Goal: Task Accomplishment & Management: Complete application form

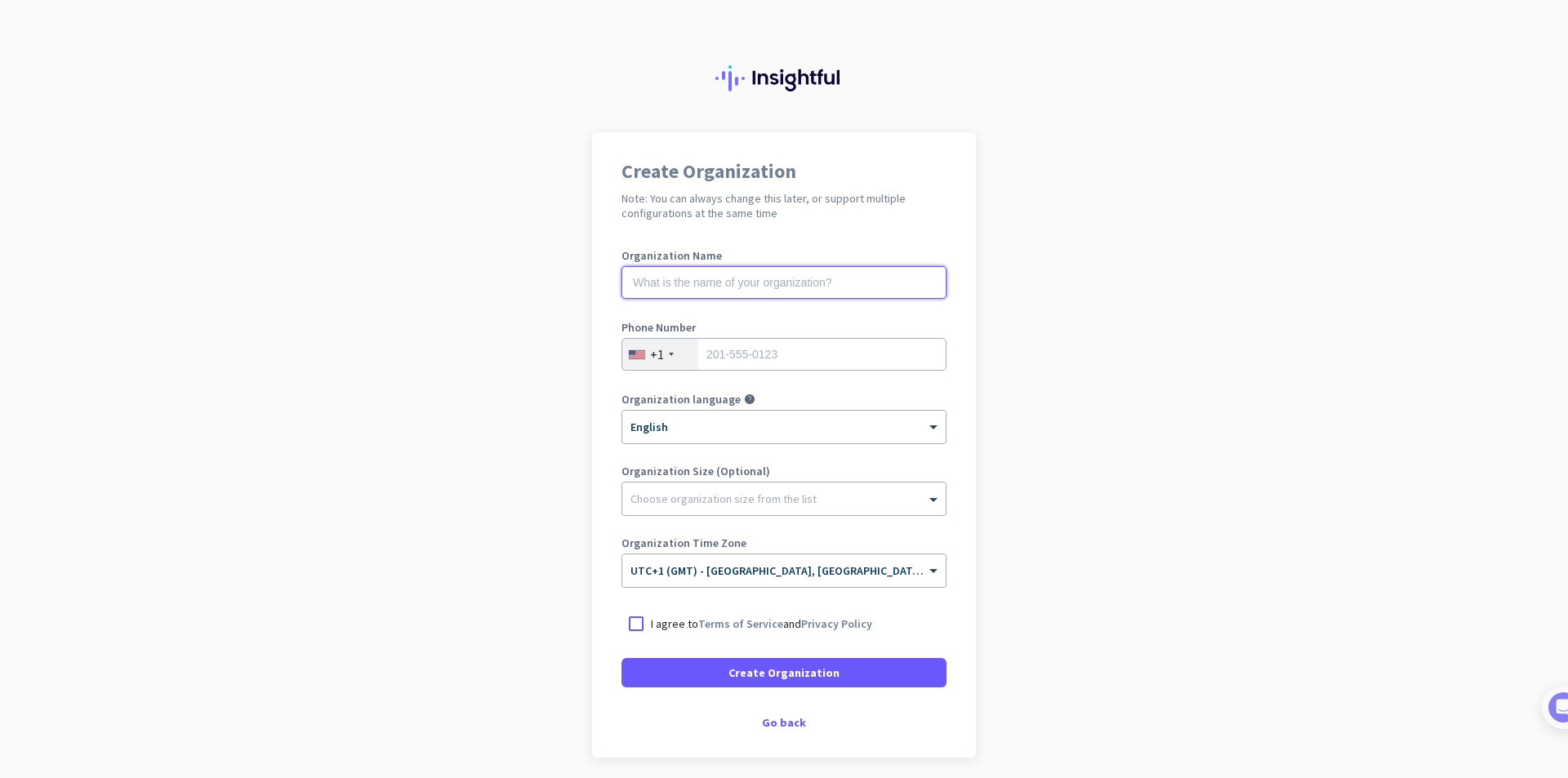
click at [852, 287] on input "text" at bounding box center [784, 282] width 325 height 32
type input "Mercor"
click at [653, 351] on div "+1" at bounding box center [656, 354] width 14 height 16
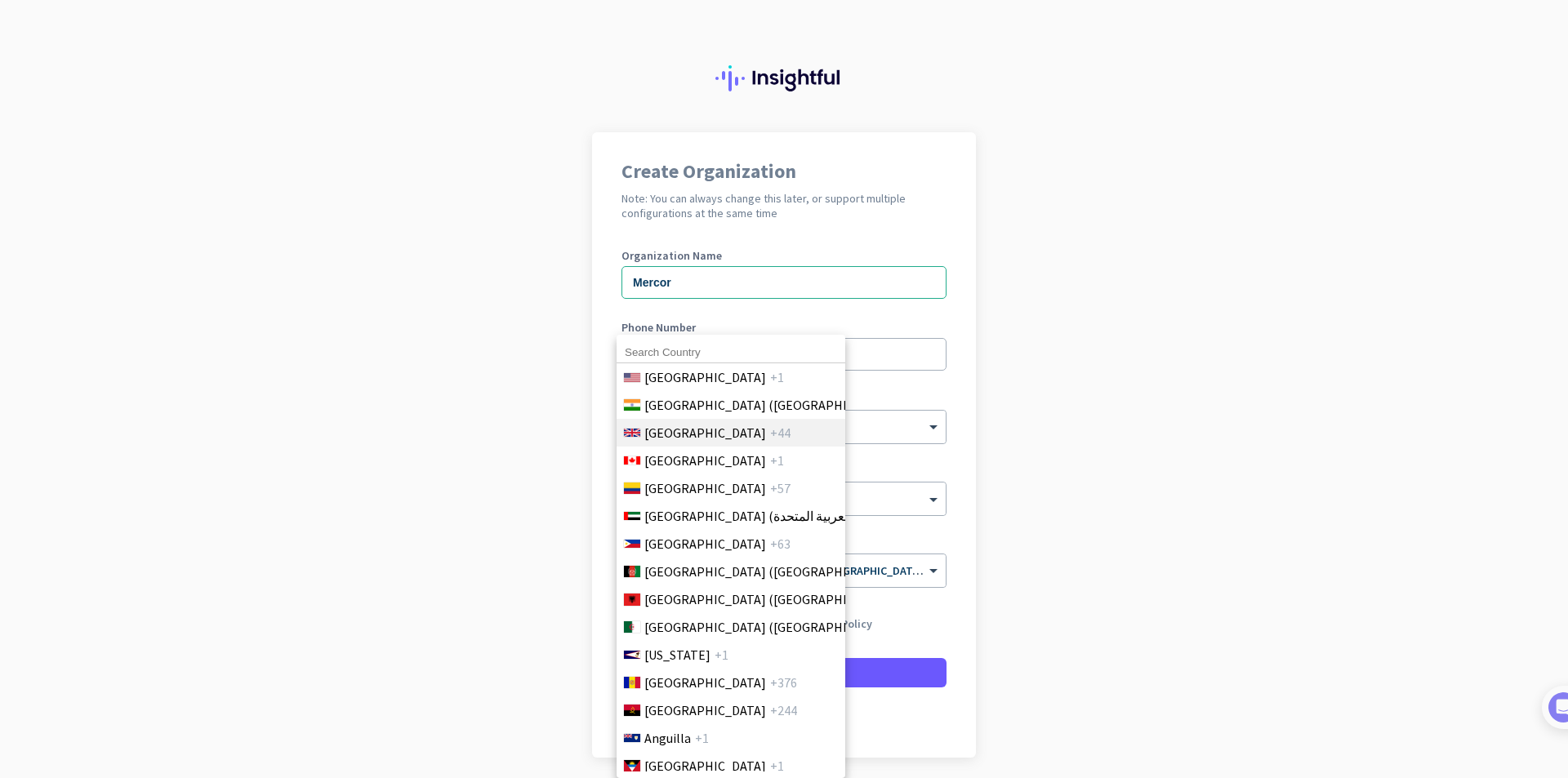
click at [701, 431] on span "[GEOGRAPHIC_DATA]" at bounding box center [705, 433] width 122 height 20
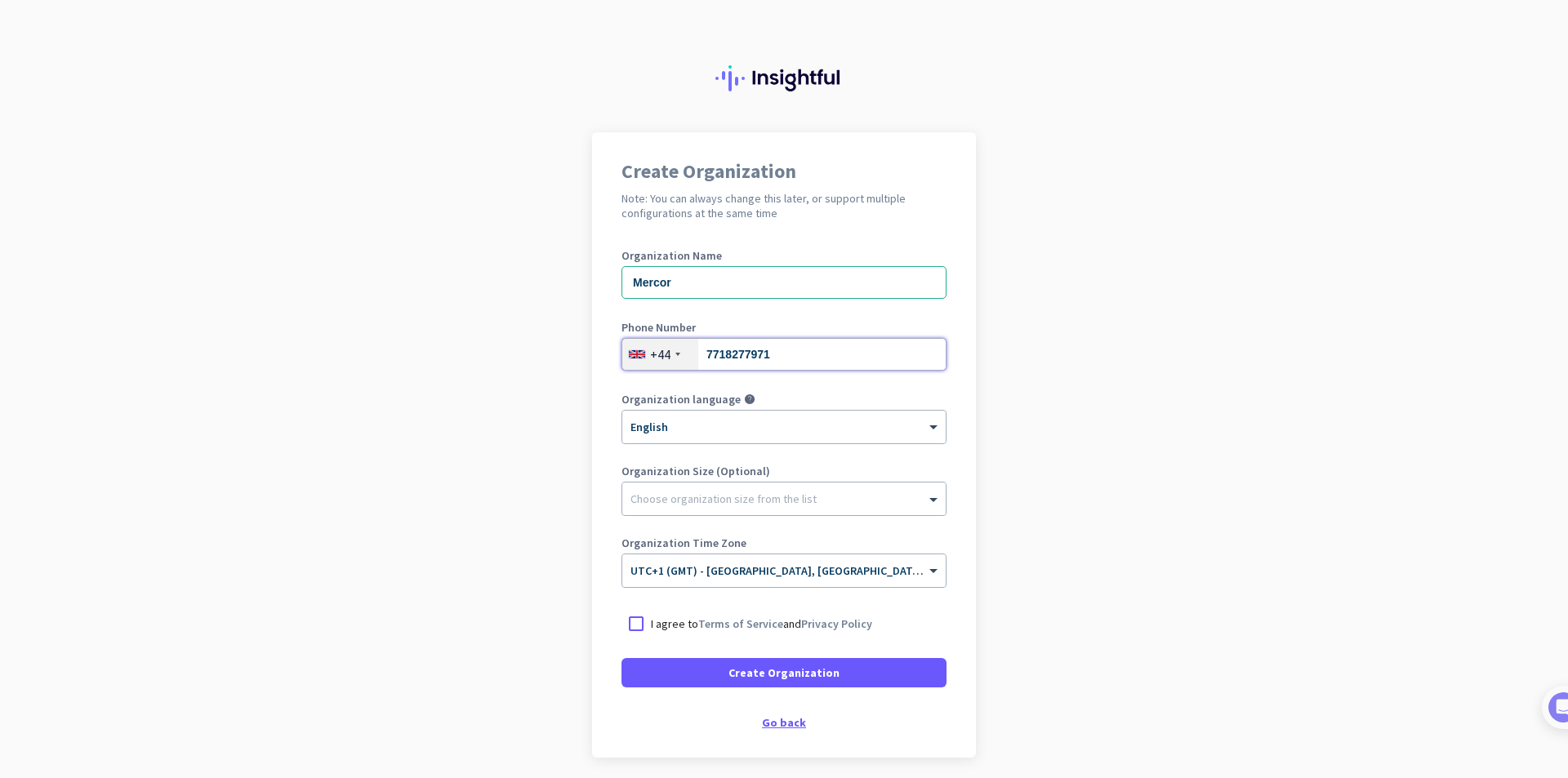
type input "7718277971"
click at [770, 719] on div "Go back" at bounding box center [784, 722] width 325 height 12
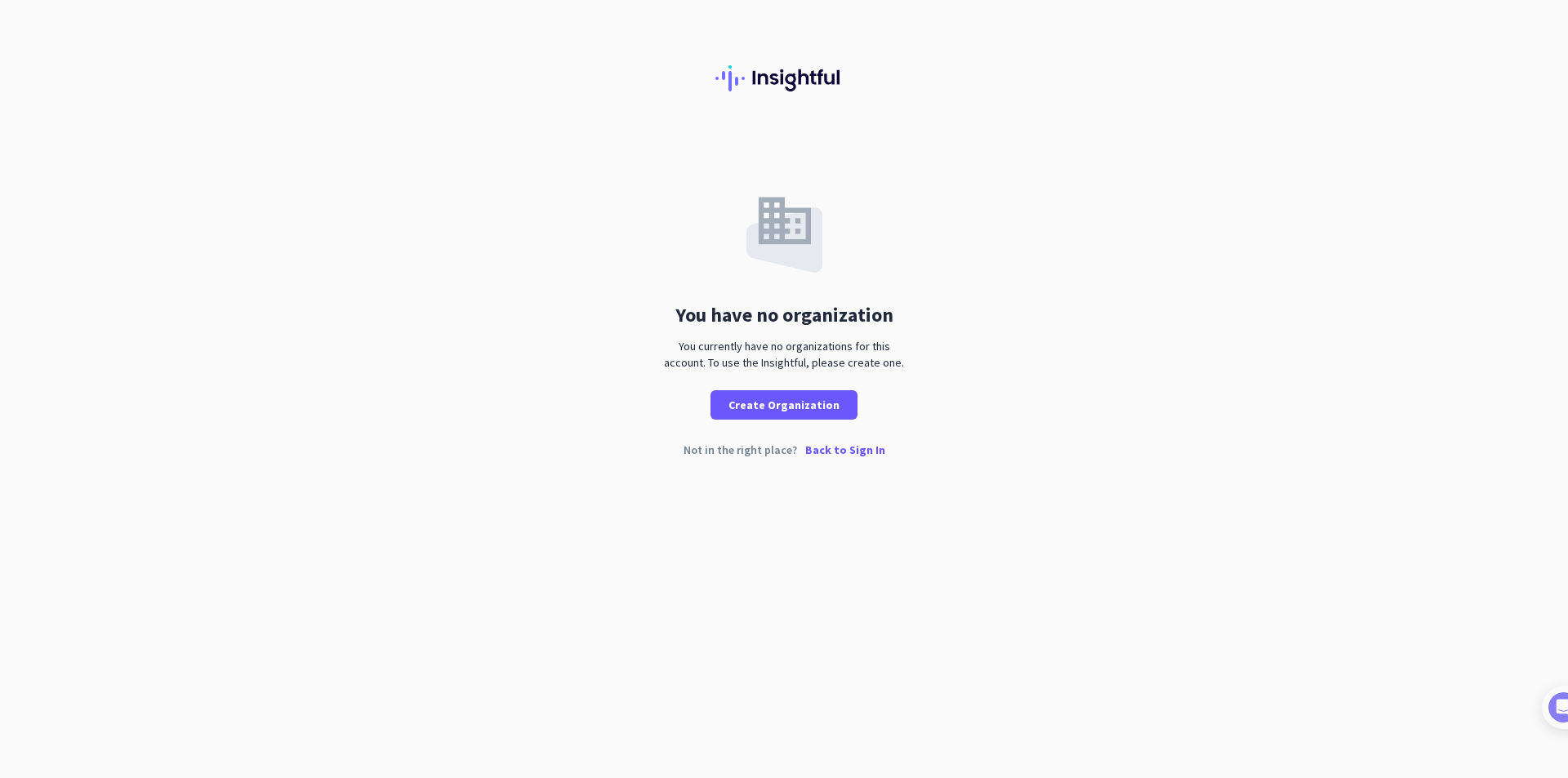
click at [836, 449] on p "Back to Sign In" at bounding box center [845, 450] width 80 height 12
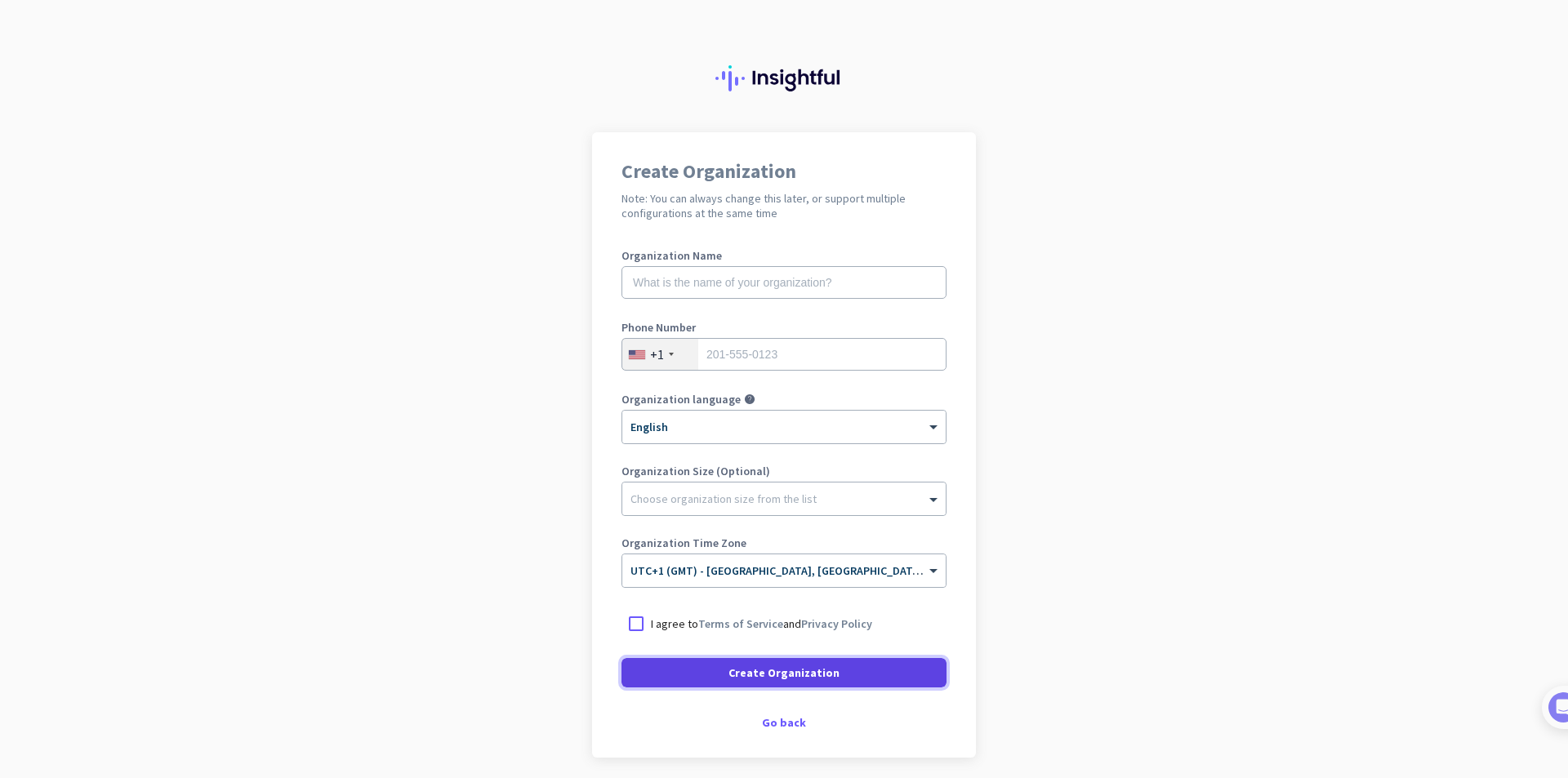
click at [682, 679] on span at bounding box center [784, 673] width 325 height 39
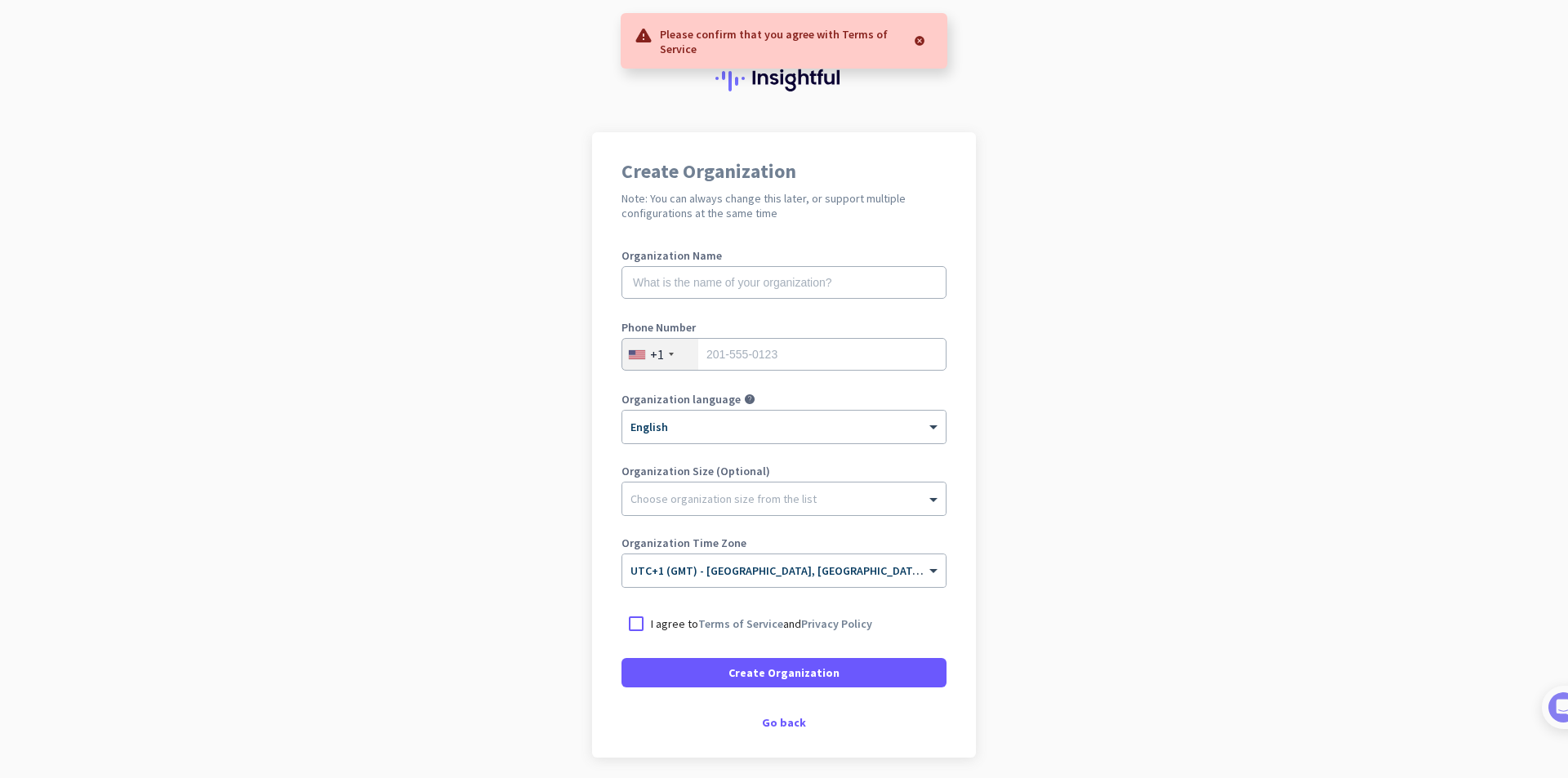
click at [719, 636] on div "I agree to Terms of Service and Privacy Policy" at bounding box center [784, 624] width 325 height 30
click at [705, 625] on link "Terms of Service" at bounding box center [740, 624] width 85 height 14
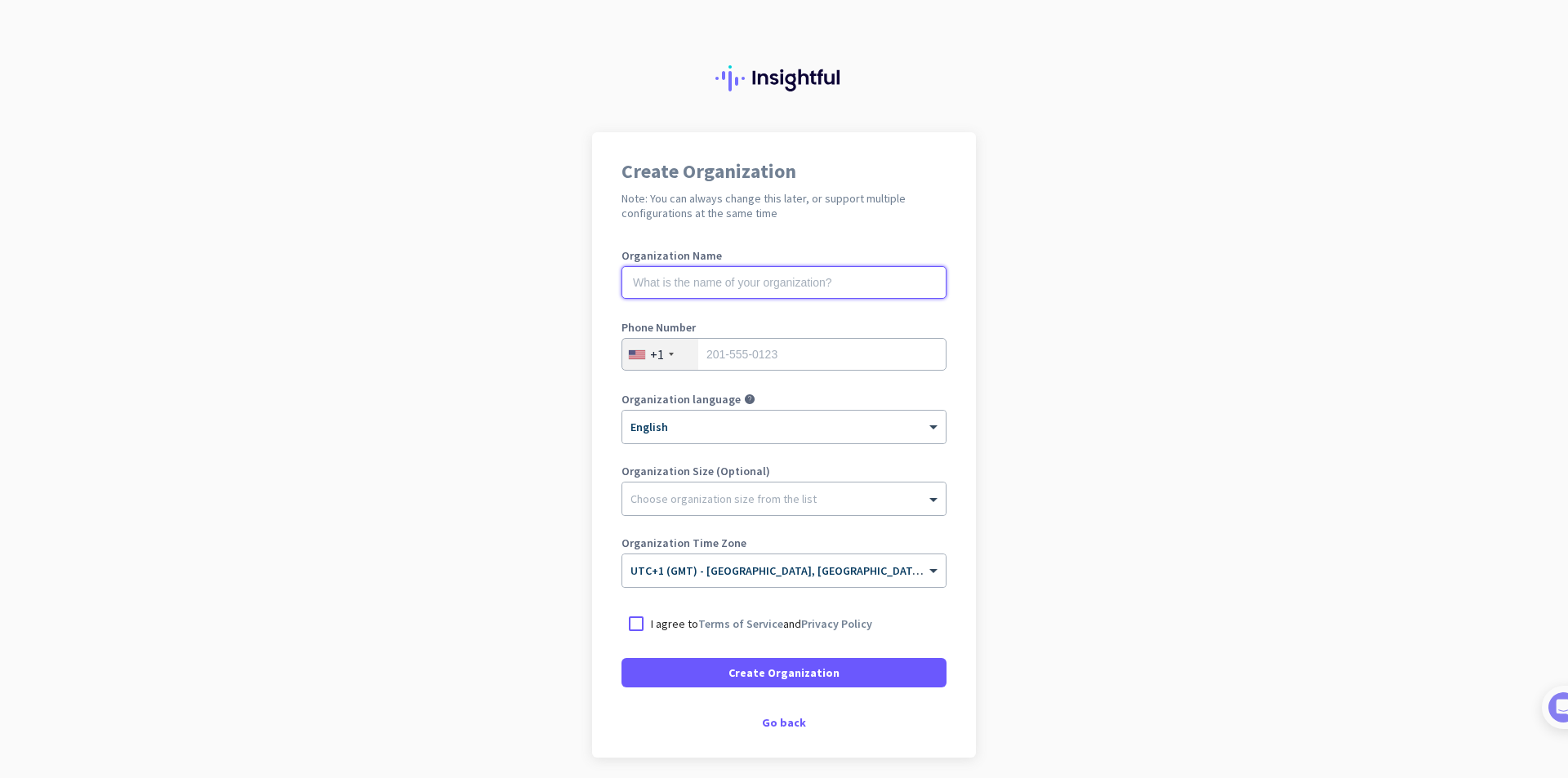
click at [741, 288] on input "text" at bounding box center [784, 282] width 325 height 32
type input "Mercor"
click at [634, 620] on div at bounding box center [636, 624] width 30 height 30
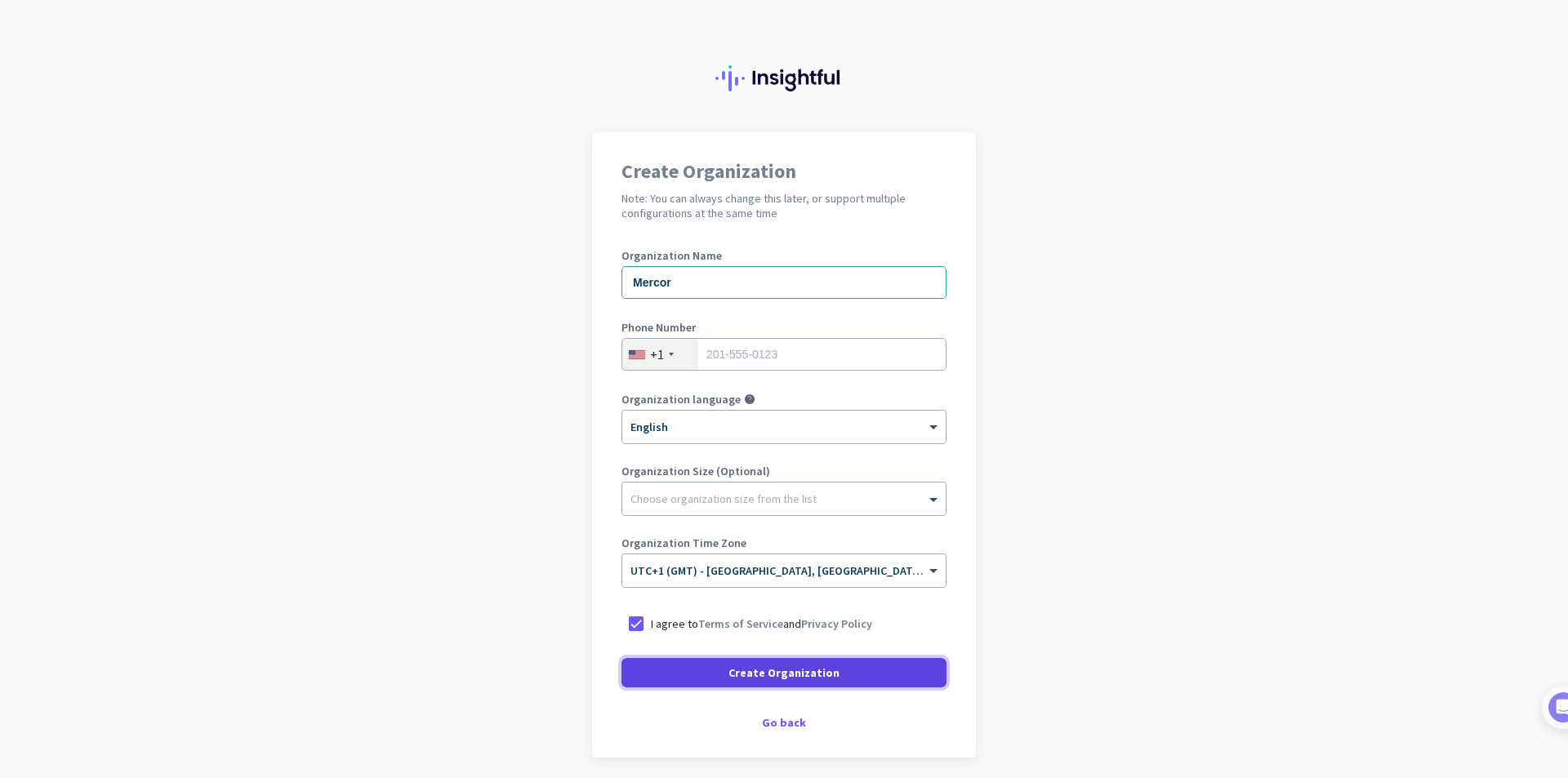
click at [695, 679] on span at bounding box center [784, 673] width 325 height 39
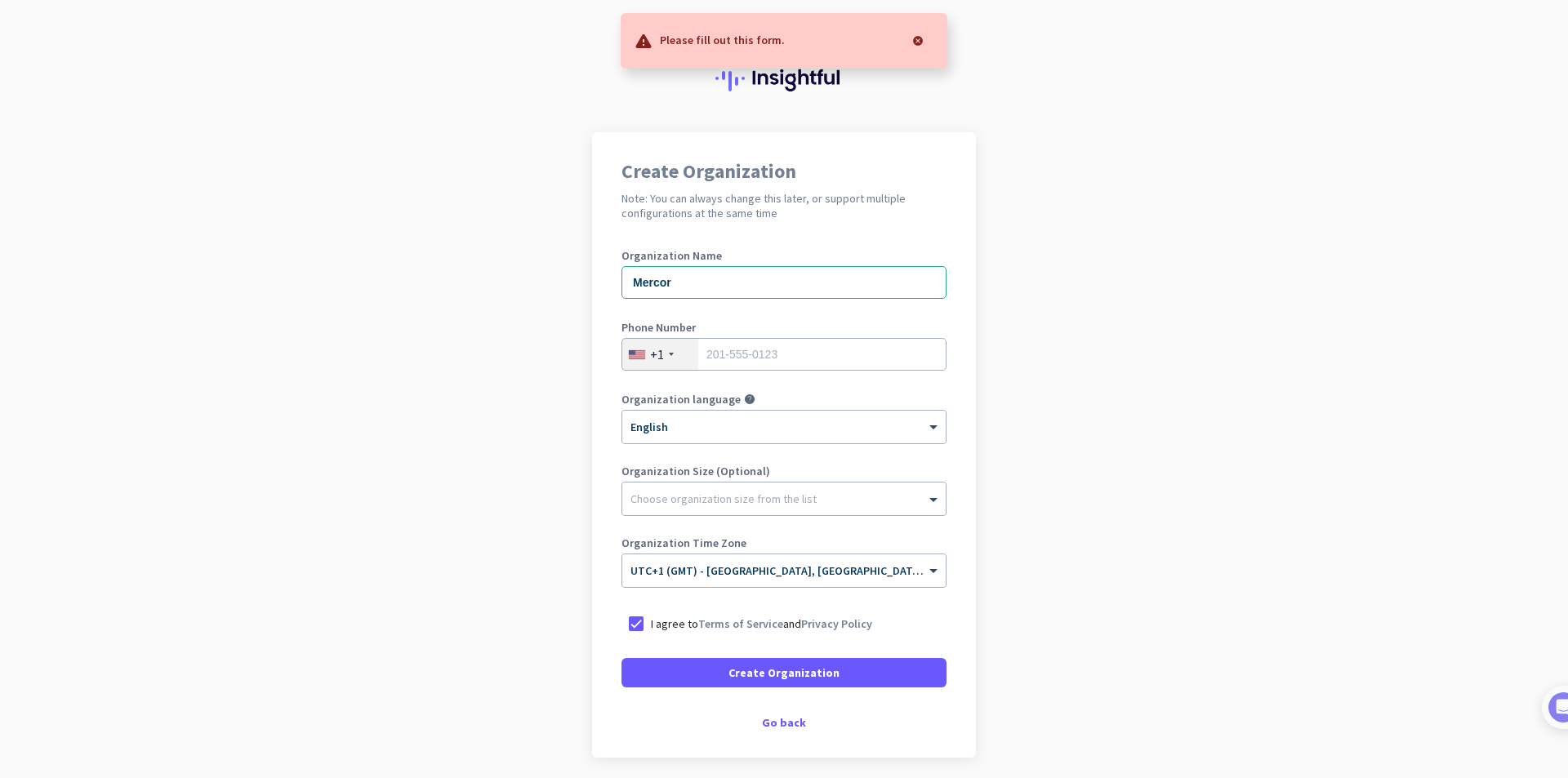
click at [915, 41] on div at bounding box center [918, 41] width 32 height 32
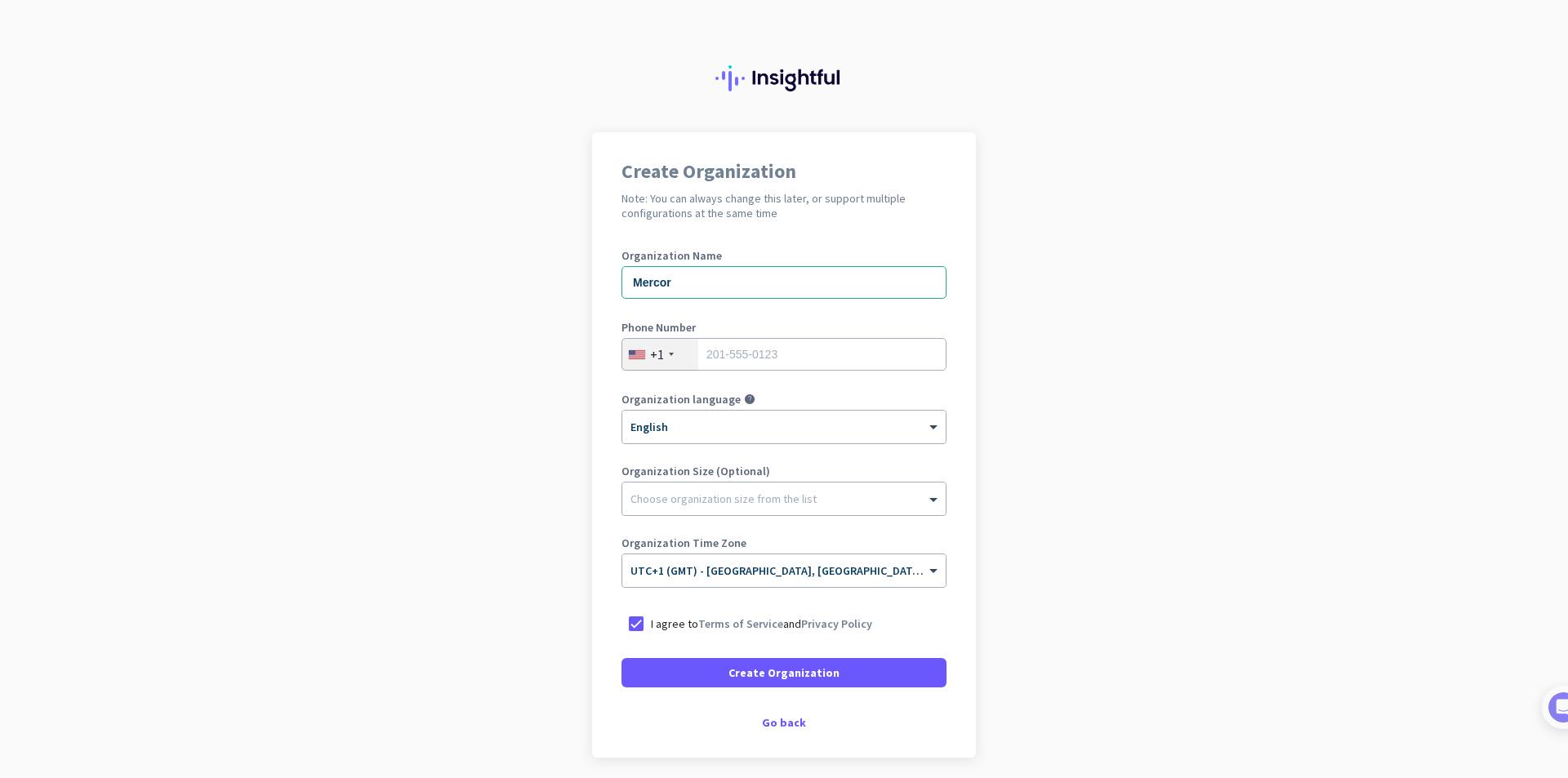
click at [723, 99] on div at bounding box center [784, 66] width 1568 height 133
